Goal: Task Accomplishment & Management: Use online tool/utility

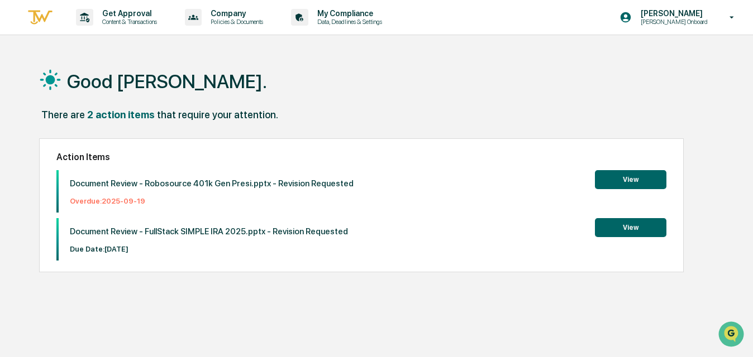
click at [637, 230] on button "View" at bounding box center [630, 227] width 71 height 19
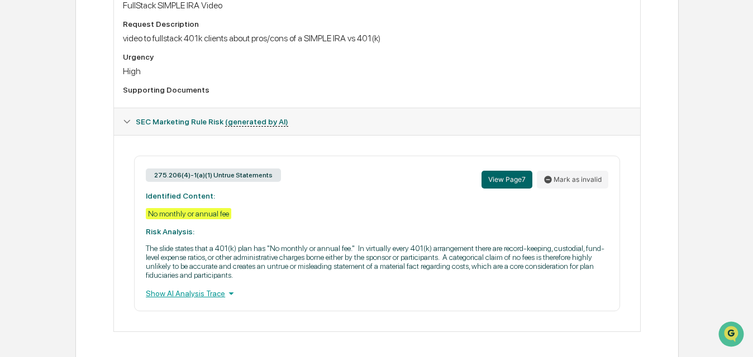
scroll to position [354, 0]
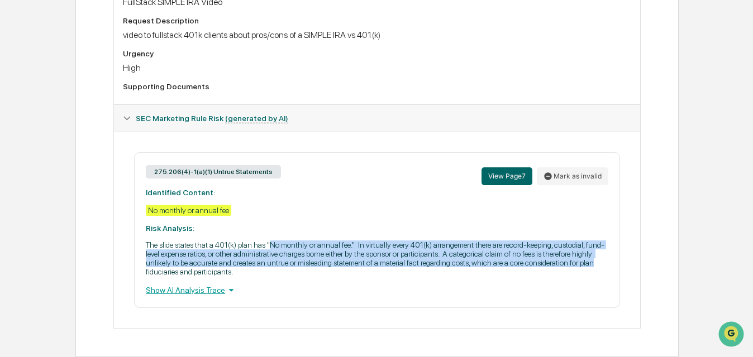
drag, startPoint x: 287, startPoint y: 244, endPoint x: 360, endPoint y: 275, distance: 79.1
click at [360, 275] on p "The slide states that a 401(k) plan has "No monthly or annual fee." In virtuall…" at bounding box center [377, 259] width 462 height 36
drag, startPoint x: 340, startPoint y: 269, endPoint x: 260, endPoint y: 242, distance: 84.3
click at [260, 242] on p "The slide states that a 401(k) plan has "No monthly or annual fee." In virtuall…" at bounding box center [377, 259] width 462 height 36
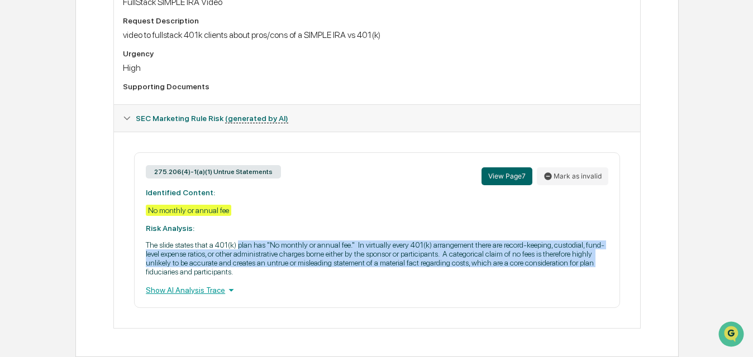
click at [260, 242] on p "The slide states that a 401(k) plan has "No monthly or annual fee." In virtuall…" at bounding box center [377, 259] width 462 height 36
drag, startPoint x: 261, startPoint y: 242, endPoint x: 392, endPoint y: 277, distance: 134.7
click at [392, 277] on div "275.206(4)-1(a)(1) Untrue Statements View Page 7 Mark as invalid Identified Con…" at bounding box center [377, 230] width 486 height 156
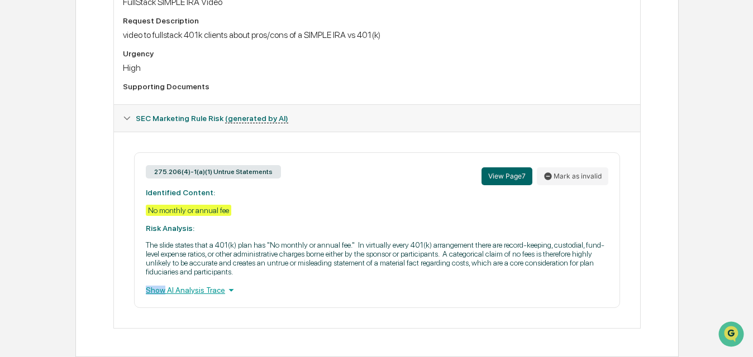
click at [392, 277] on div "275.206(4)-1(a)(1) Untrue Statements View Page 7 Mark as invalid Identified Con…" at bounding box center [377, 230] width 486 height 156
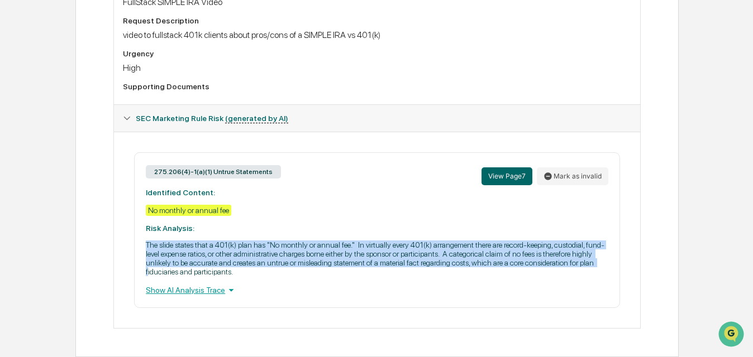
drag, startPoint x: 363, startPoint y: 269, endPoint x: 292, endPoint y: 236, distance: 78.5
click at [292, 237] on div "275.206(4)-1(a)(1) Untrue Statements View Page 7 Mark as invalid Identified Con…" at bounding box center [377, 230] width 486 height 156
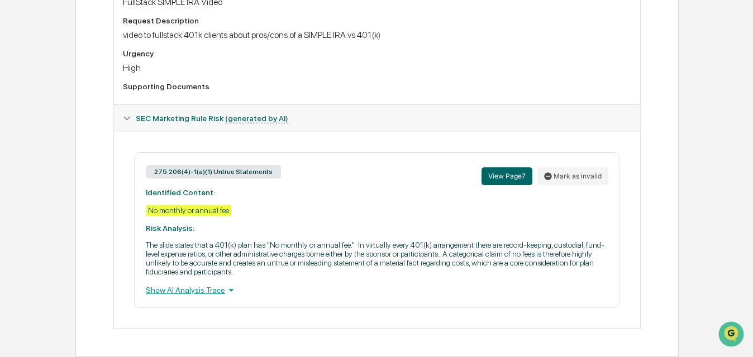
click at [292, 236] on div "275.206(4)-1(a)(1) Untrue Statements View Page 7 Mark as invalid Identified Con…" at bounding box center [377, 230] width 486 height 156
drag, startPoint x: 313, startPoint y: 244, endPoint x: 373, endPoint y: 270, distance: 65.3
click at [373, 270] on p "The slide states that a 401(k) plan has "No monthly or annual fee." In virtuall…" at bounding box center [377, 259] width 462 height 36
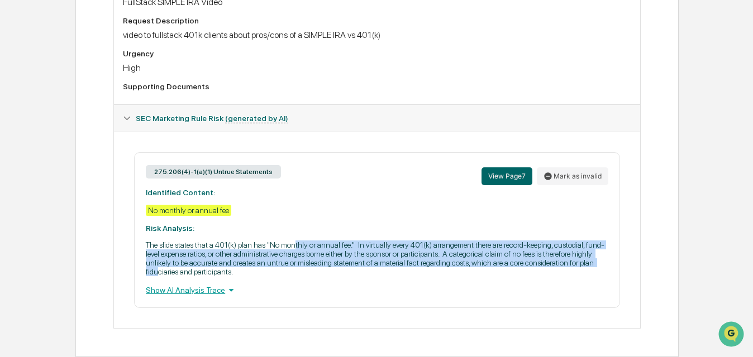
drag, startPoint x: 374, startPoint y: 273, endPoint x: 316, endPoint y: 247, distance: 63.7
click at [316, 247] on p "The slide states that a 401(k) plan has "No monthly or annual fee." In virtuall…" at bounding box center [377, 259] width 462 height 36
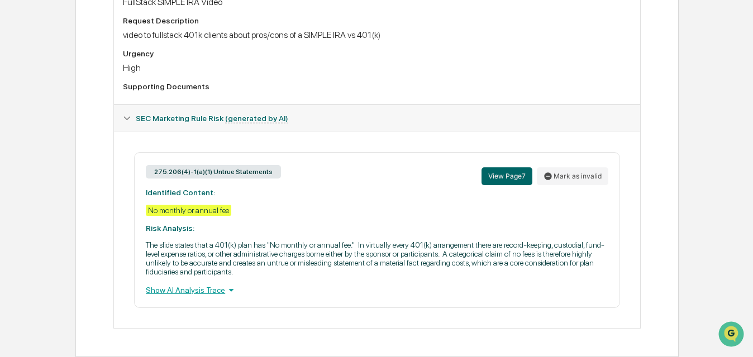
click at [316, 245] on p "The slide states that a 401(k) plan has "No monthly or annual fee." In virtuall…" at bounding box center [377, 259] width 462 height 36
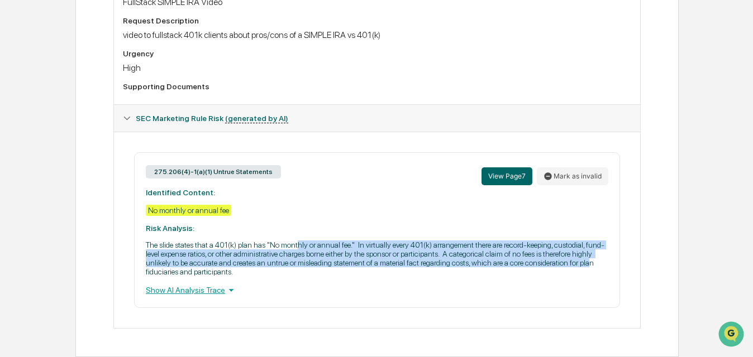
drag, startPoint x: 316, startPoint y: 244, endPoint x: 355, endPoint y: 273, distance: 49.0
click at [355, 273] on p "The slide states that a 401(k) plan has "No monthly or annual fee." In virtuall…" at bounding box center [377, 259] width 462 height 36
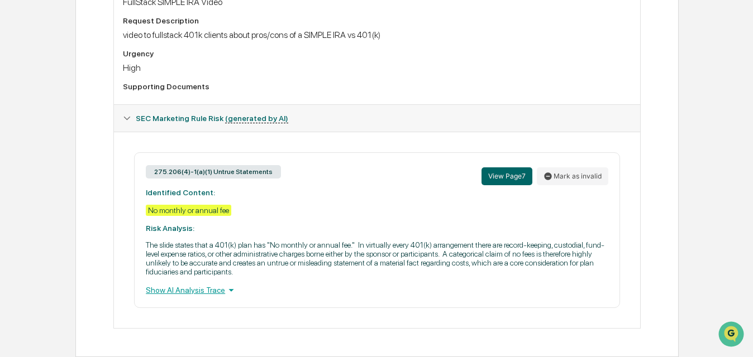
click at [355, 273] on p "The slide states that a 401(k) plan has "No monthly or annual fee." In virtuall…" at bounding box center [377, 259] width 462 height 36
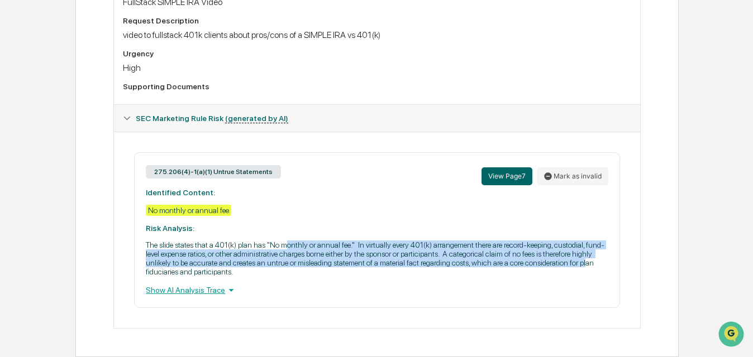
drag, startPoint x: 345, startPoint y: 273, endPoint x: 301, endPoint y: 238, distance: 56.1
click at [302, 242] on p "The slide states that a 401(k) plan has "No monthly or annual fee." In virtuall…" at bounding box center [377, 259] width 462 height 36
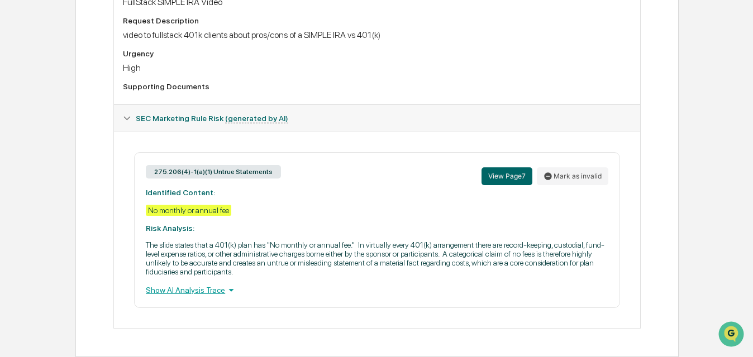
click at [302, 238] on div "275.206(4)-1(a)(1) Untrue Statements View Page 7 Mark as invalid Identified Con…" at bounding box center [377, 230] width 486 height 156
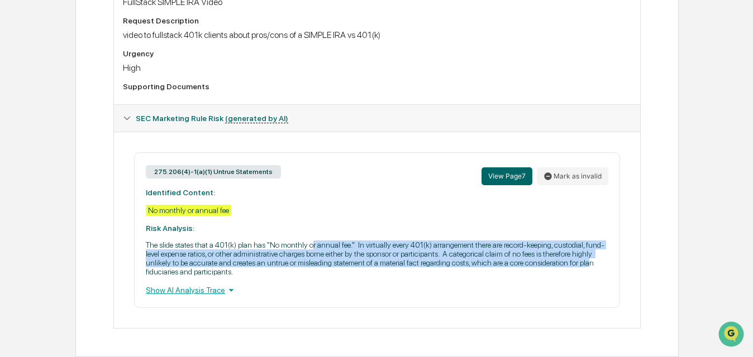
drag, startPoint x: 334, startPoint y: 243, endPoint x: 357, endPoint y: 276, distance: 40.9
click at [357, 276] on div "275.206(4)-1(a)(1) Untrue Statements View Page 7 Mark as invalid Identified Con…" at bounding box center [377, 230] width 486 height 156
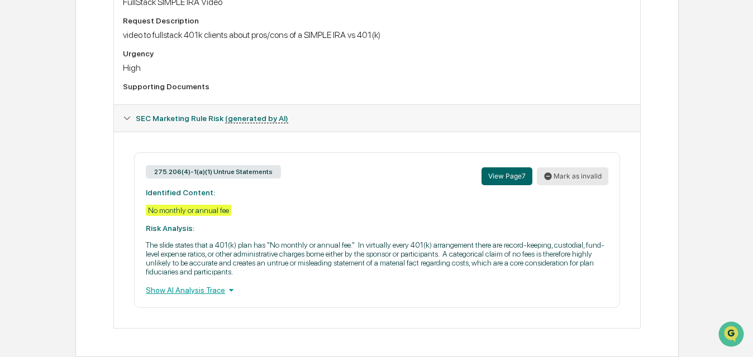
click at [570, 176] on button "Mark as invalid" at bounding box center [572, 177] width 71 height 18
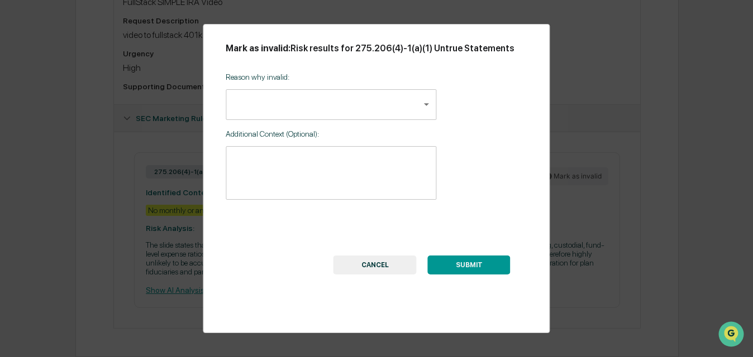
click at [331, 106] on body "Get Approval Content & Transactions Company Policies & Documents My Compliance …" at bounding box center [376, 3] width 753 height 707
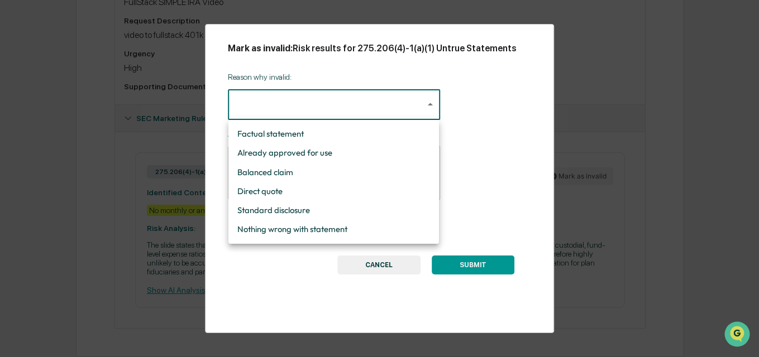
click at [316, 135] on li "Factual statement" at bounding box center [333, 134] width 211 height 19
type input "**********"
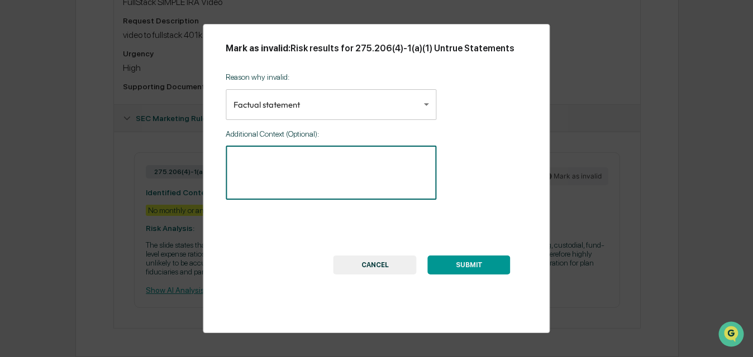
click at [314, 178] on textarea at bounding box center [330, 172] width 195 height 35
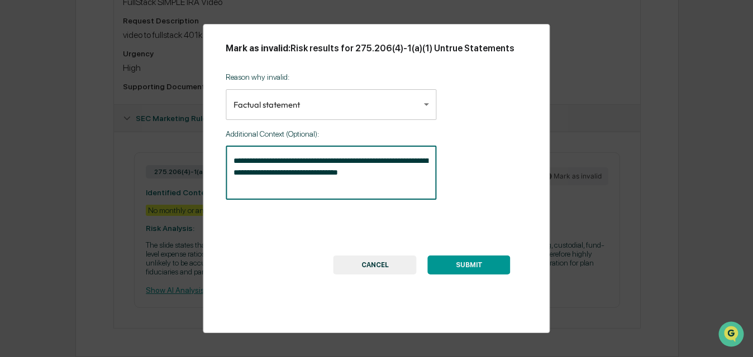
type textarea "**********"
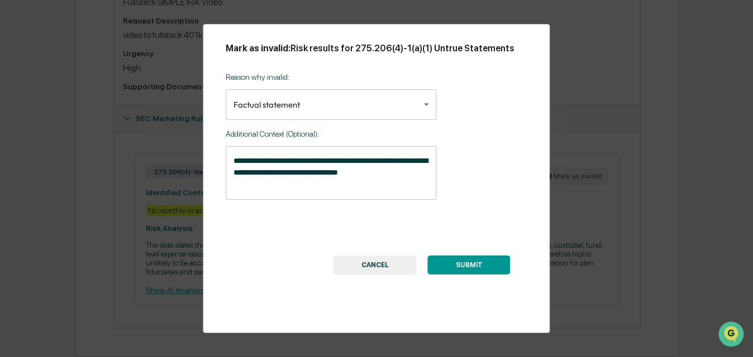
click at [505, 267] on button "SUBMIT" at bounding box center [469, 265] width 83 height 19
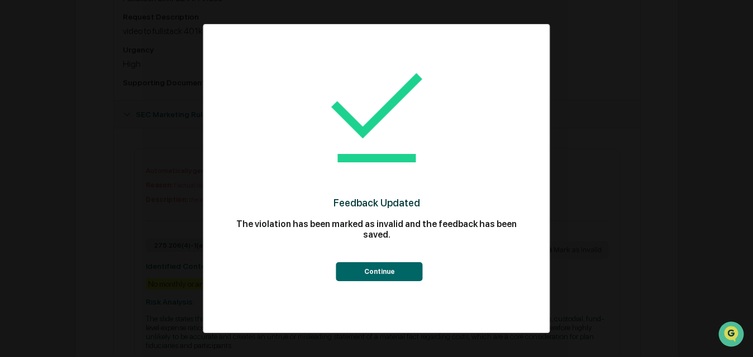
click at [373, 270] on button "Continue" at bounding box center [379, 272] width 87 height 19
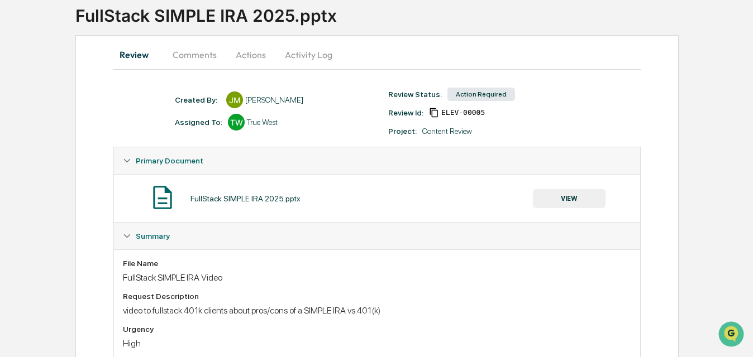
scroll to position [0, 0]
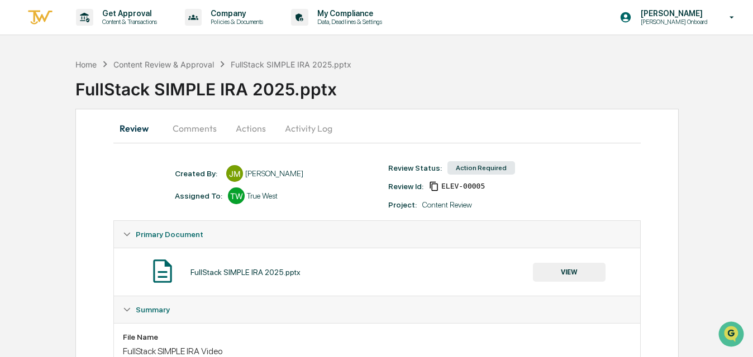
click at [252, 130] on button "Actions" at bounding box center [251, 128] width 50 height 27
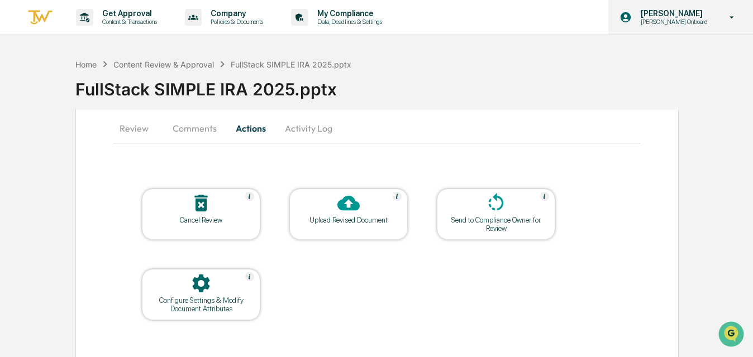
click at [691, 13] on p "[PERSON_NAME]" at bounding box center [673, 13] width 82 height 9
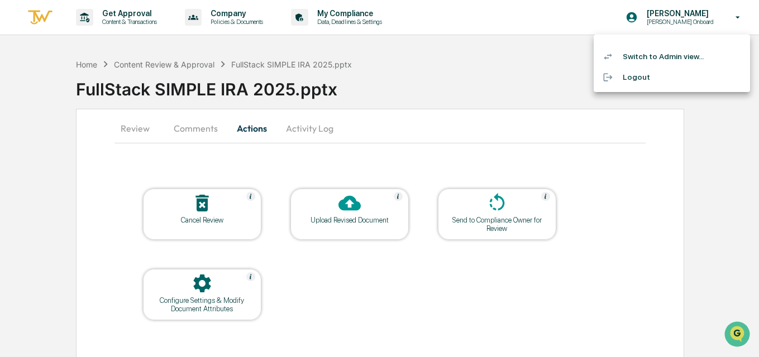
click at [678, 56] on li "Switch to Admin view..." at bounding box center [672, 56] width 156 height 21
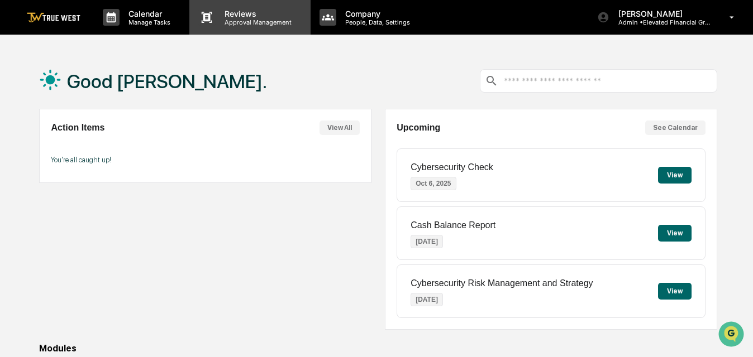
click at [251, 20] on p "Approval Management" at bounding box center [257, 22] width 82 height 8
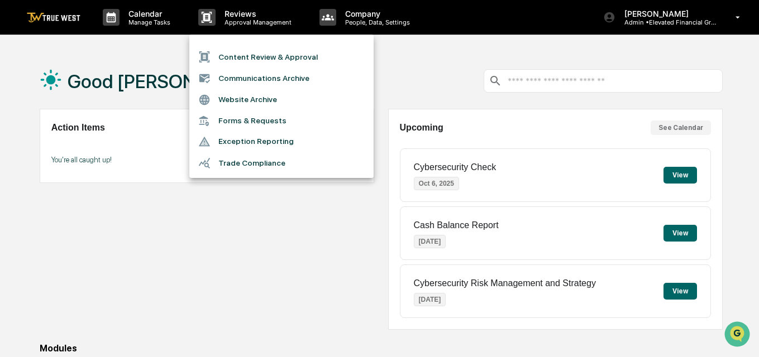
click at [246, 58] on li "Content Review & Approval" at bounding box center [281, 56] width 184 height 21
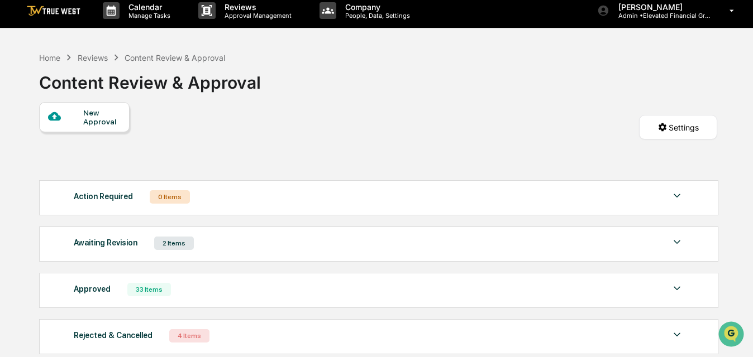
scroll to position [14, 0]
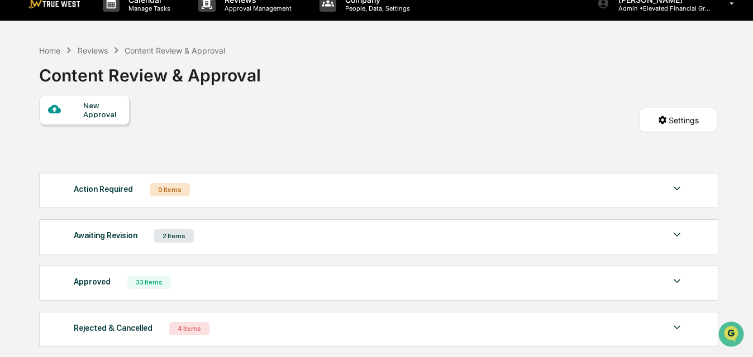
click at [197, 192] on div "Action Required 0 Items" at bounding box center [379, 190] width 610 height 16
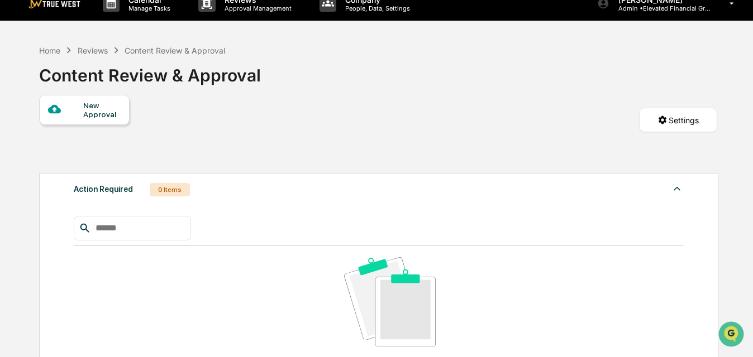
click at [196, 193] on div "Action Required 0 Items" at bounding box center [379, 190] width 610 height 16
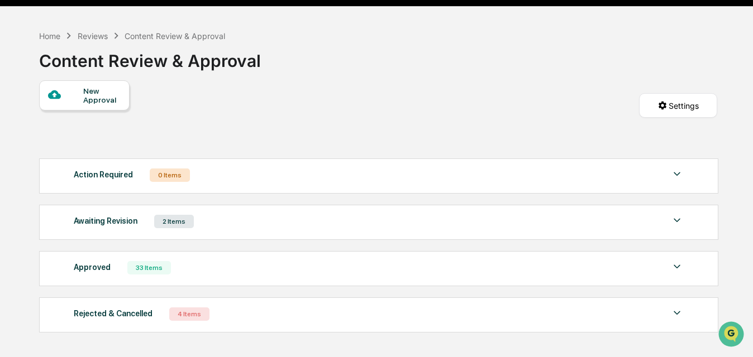
click at [204, 224] on div "Awaiting Revision 2 Items" at bounding box center [379, 222] width 610 height 16
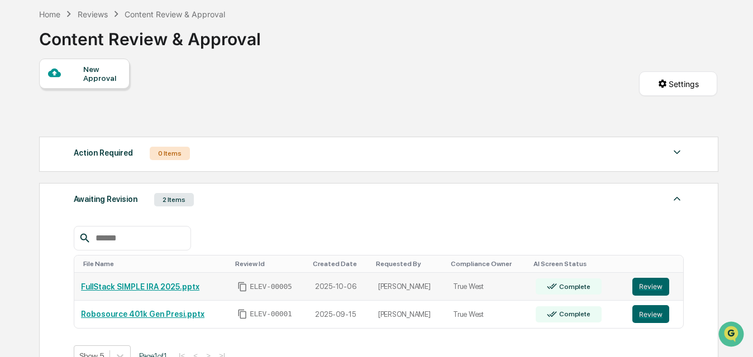
scroll to position [104, 0]
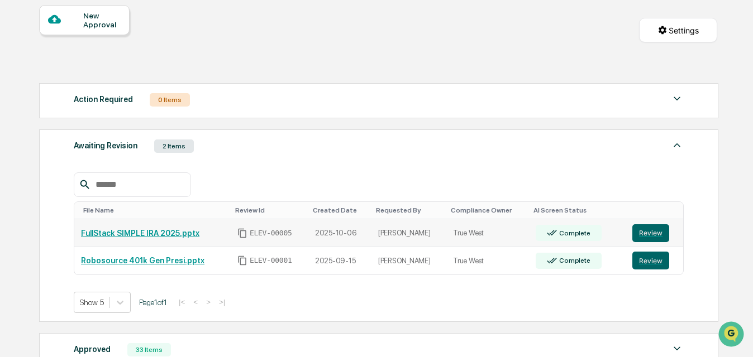
click at [170, 238] on td "FullStack SIMPLE IRA 2025.pptx" at bounding box center [152, 234] width 156 height 28
click at [646, 236] on button "Review" at bounding box center [650, 234] width 37 height 18
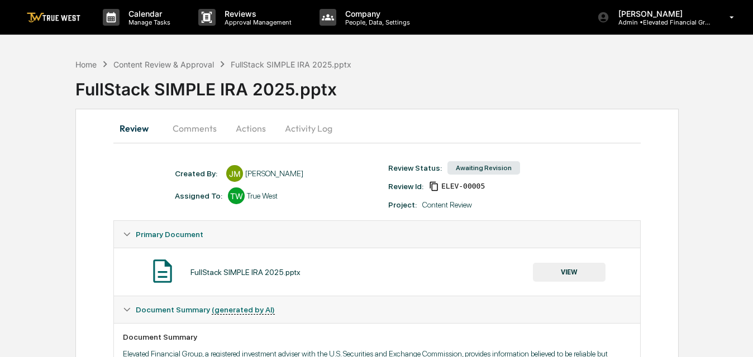
click at [256, 131] on button "Actions" at bounding box center [251, 128] width 50 height 27
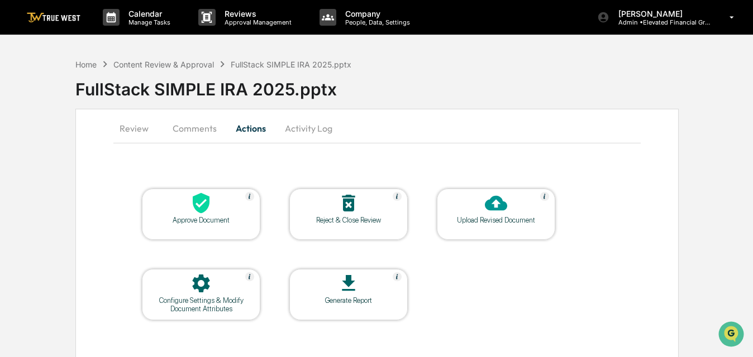
click at [212, 210] on icon at bounding box center [201, 203] width 22 height 22
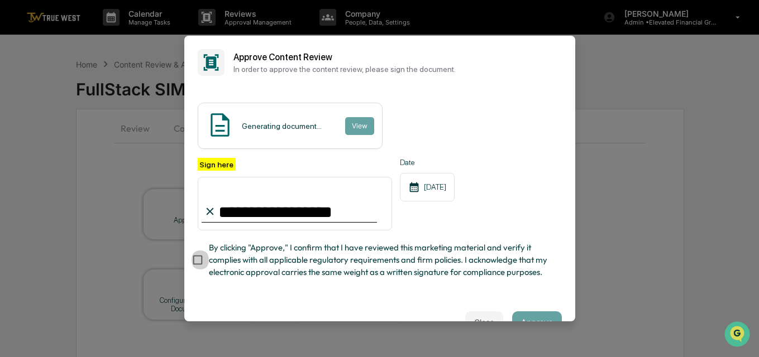
click at [298, 207] on input "**********" at bounding box center [295, 204] width 195 height 54
type input "**********"
click at [380, 126] on div "Generating document... View" at bounding box center [290, 126] width 185 height 46
click at [361, 128] on button "View" at bounding box center [359, 126] width 29 height 18
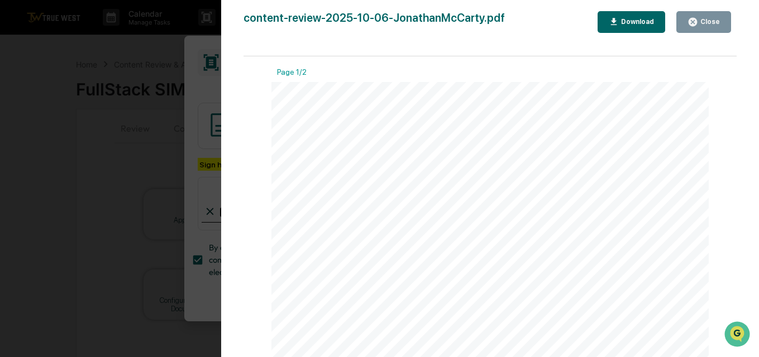
click at [703, 21] on div "Close" at bounding box center [709, 22] width 22 height 8
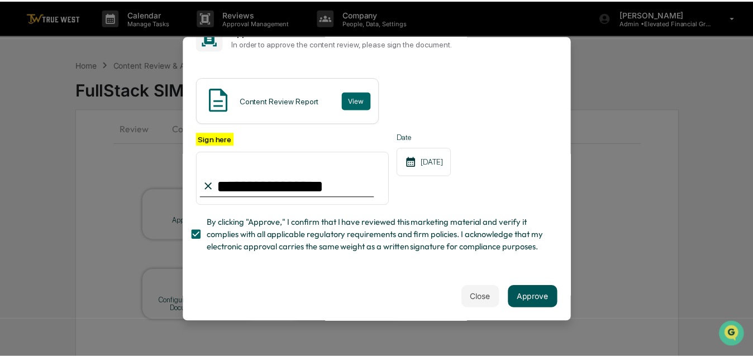
scroll to position [36, 0]
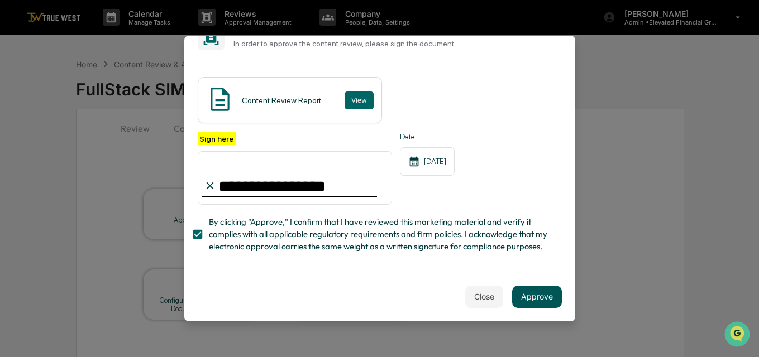
click at [527, 303] on button "Approve" at bounding box center [537, 297] width 50 height 22
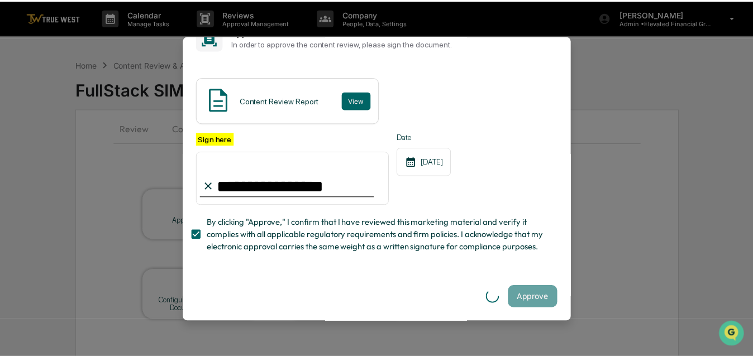
scroll to position [0, 0]
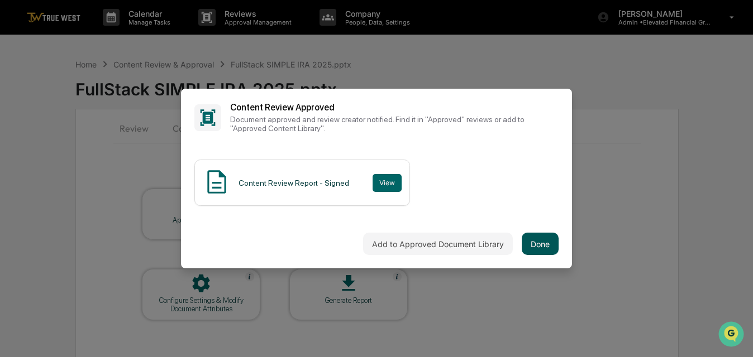
click at [537, 244] on button "Done" at bounding box center [540, 244] width 37 height 22
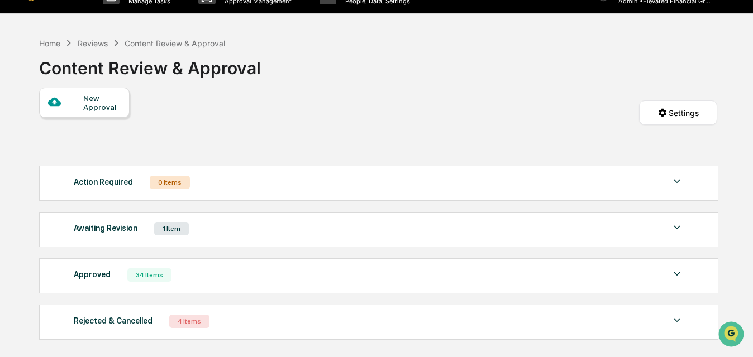
scroll to position [34, 0]
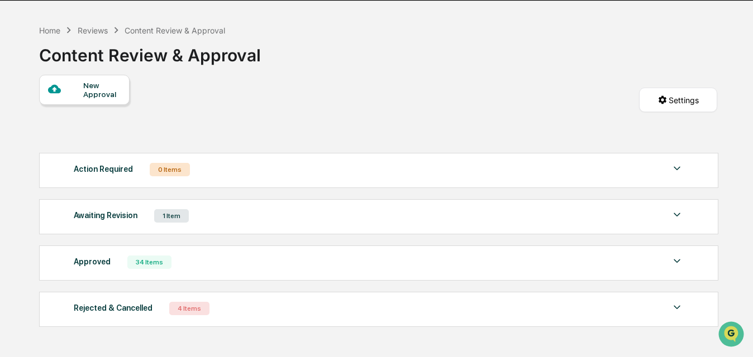
click at [183, 211] on div "1 Item" at bounding box center [171, 215] width 35 height 13
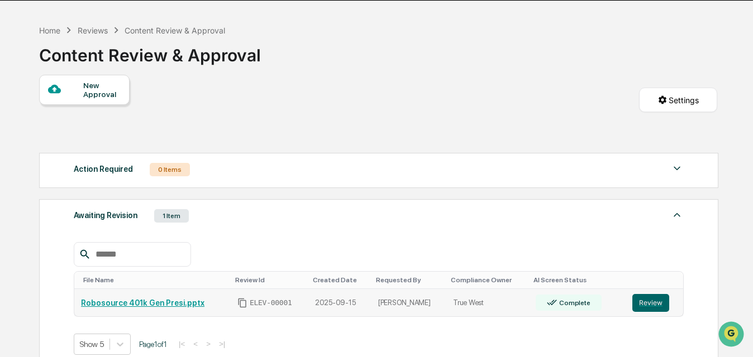
click at [172, 298] on td "Robosource 401k Gen Presi.pptx" at bounding box center [152, 302] width 156 height 27
click at [173, 302] on link "Robosource 401k Gen Presi.pptx" at bounding box center [142, 303] width 123 height 9
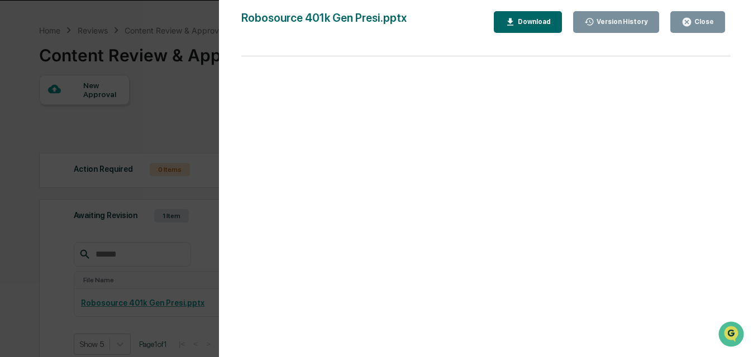
click at [718, 26] on button "Close" at bounding box center [697, 22] width 55 height 22
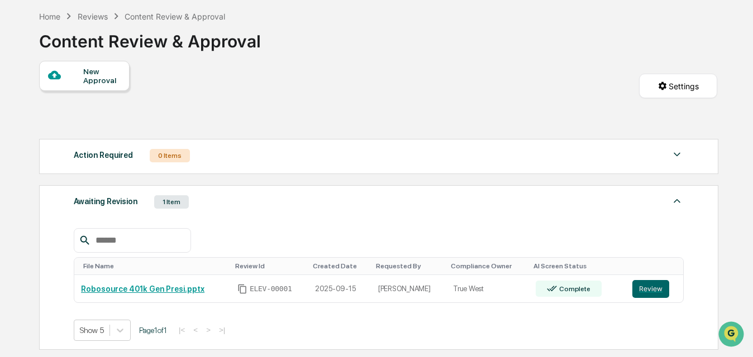
scroll to position [68, 0]
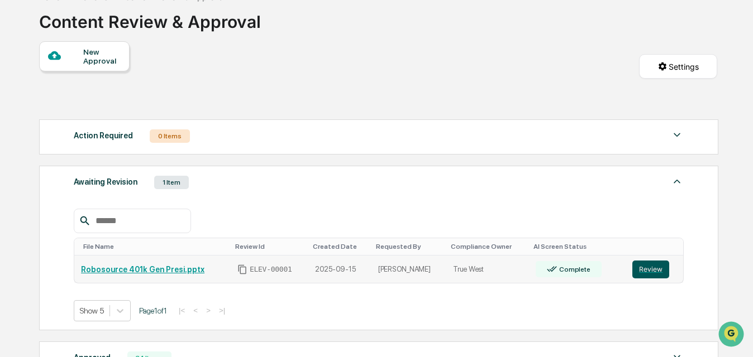
click at [647, 273] on button "Review" at bounding box center [650, 270] width 37 height 18
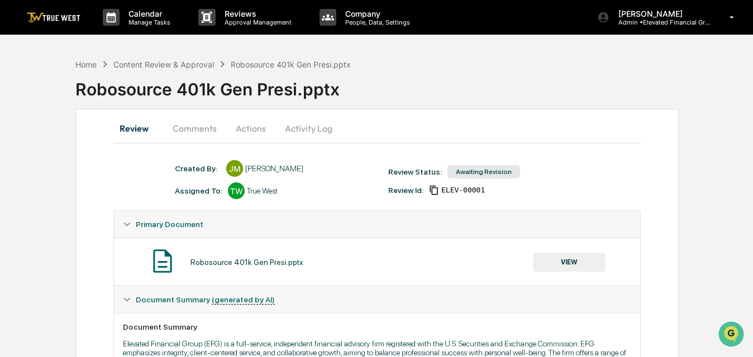
click at [203, 130] on button "Comments" at bounding box center [195, 128] width 62 height 27
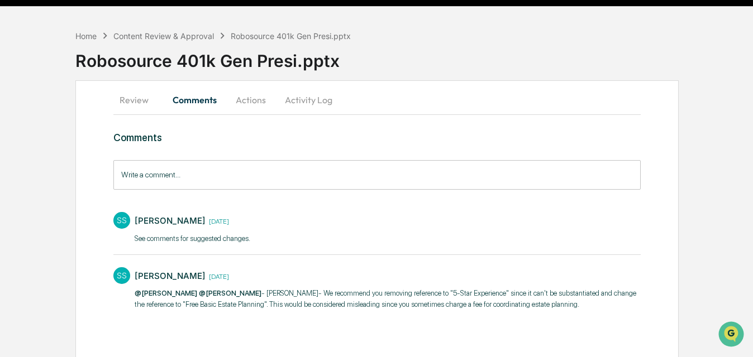
scroll to position [40, 0]
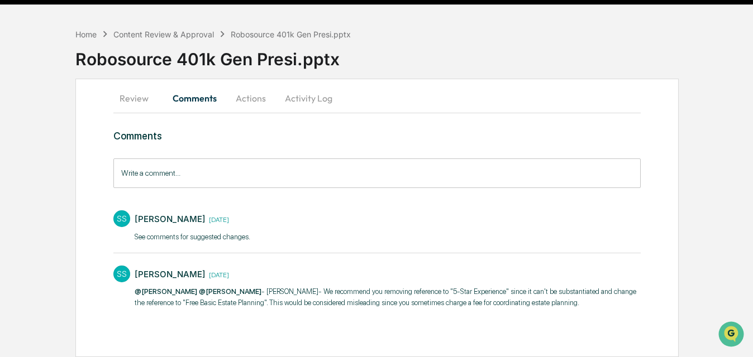
click at [148, 91] on button "Review" at bounding box center [138, 98] width 50 height 27
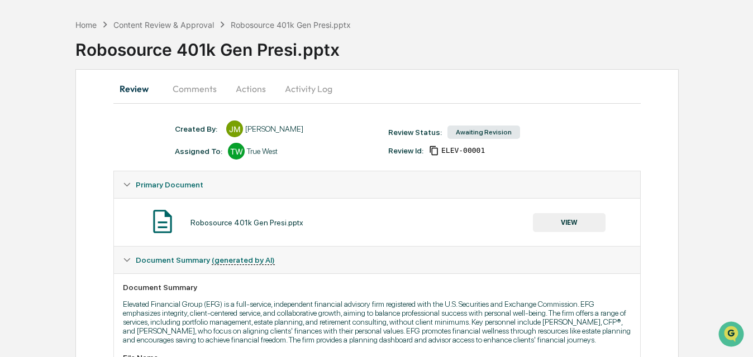
scroll to position [20, 0]
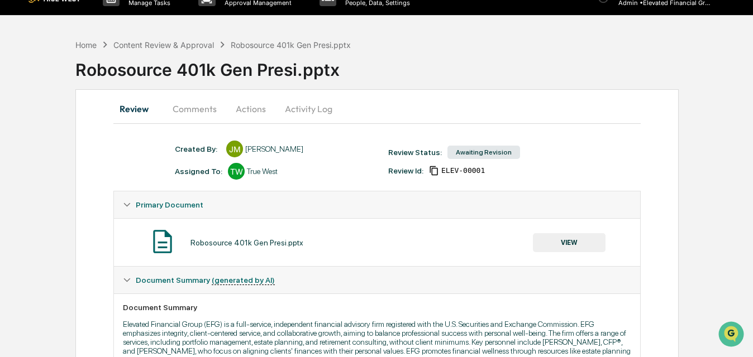
click at [259, 110] on button "Actions" at bounding box center [251, 109] width 50 height 27
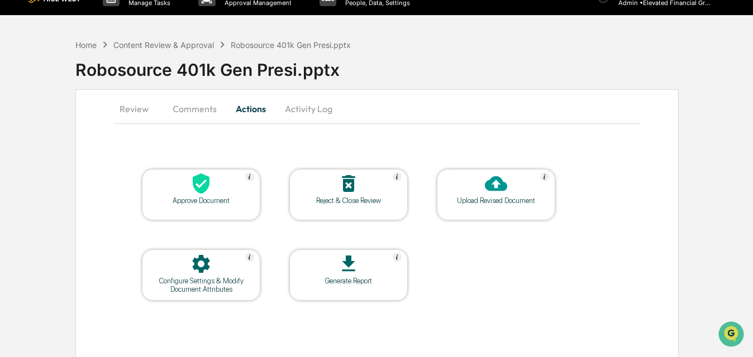
click at [486, 188] on icon at bounding box center [496, 183] width 22 height 15
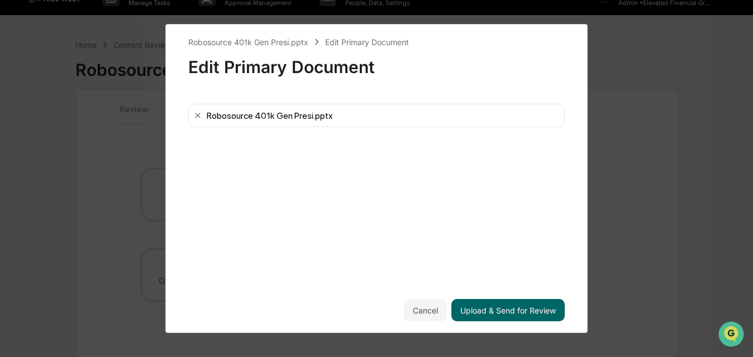
click at [486, 279] on div "Robosource 401k Gen Presi.pptx Edit Primary Document Edit Primary Document Robo…" at bounding box center [376, 179] width 376 height 286
click at [500, 313] on button "Upload & Send for Review" at bounding box center [507, 310] width 113 height 22
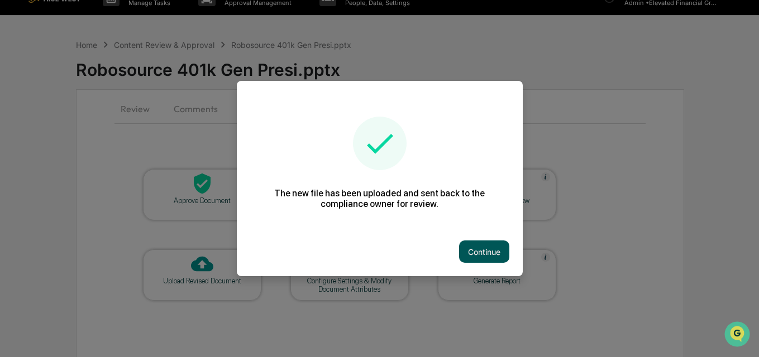
click at [476, 243] on button "Continue" at bounding box center [484, 252] width 50 height 22
